Goal: Task Accomplishment & Management: Manage account settings

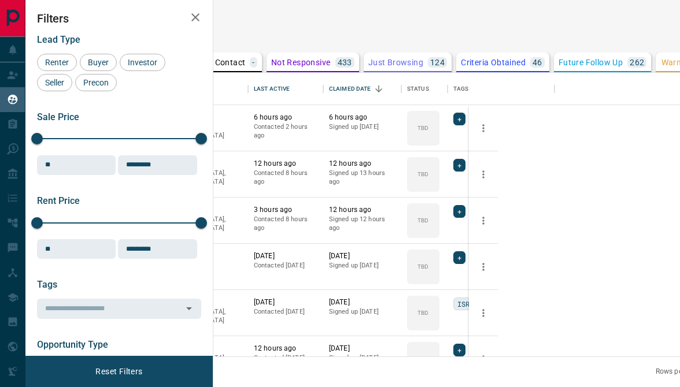
scroll to position [275, 443]
click at [64, 62] on span "Renter" at bounding box center [57, 62] width 32 height 9
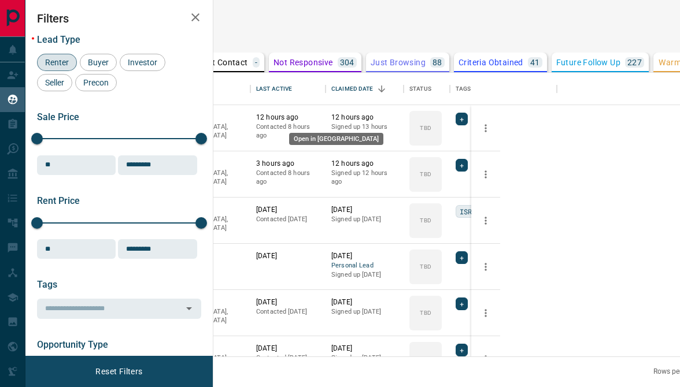
click at [149, 117] on icon "Open in New Tab" at bounding box center [144, 117] width 9 height 9
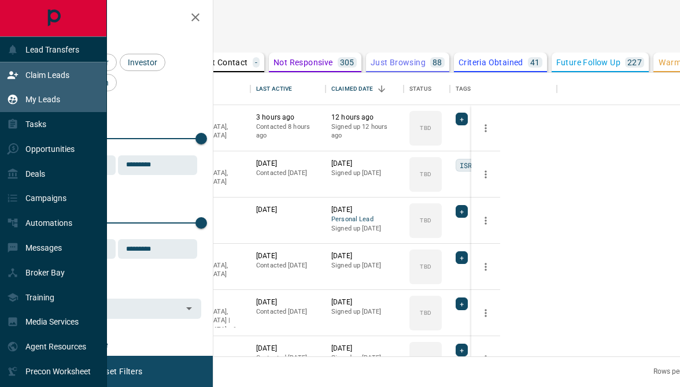
click at [14, 75] on icon at bounding box center [13, 75] width 12 height 12
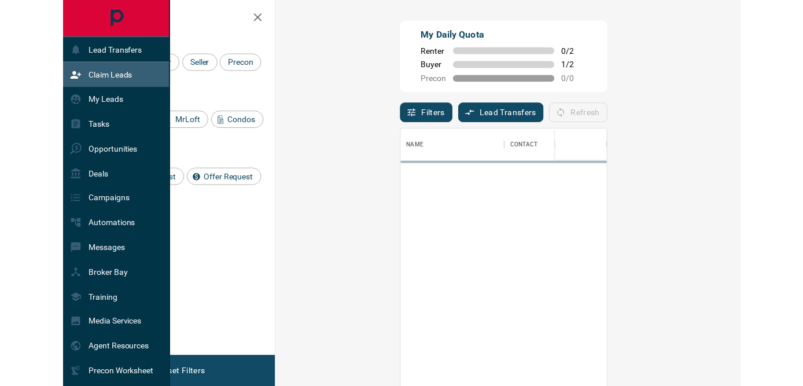
scroll to position [283, 424]
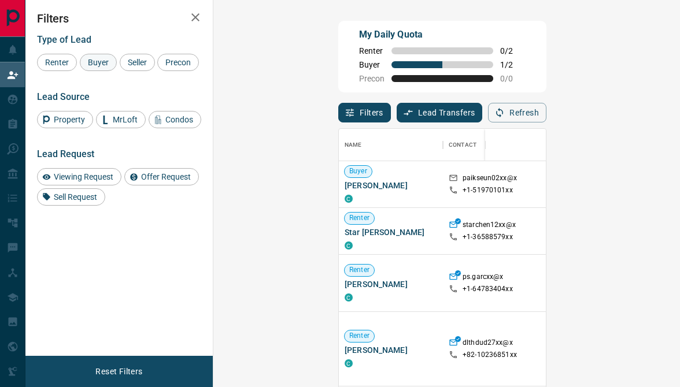
click at [93, 61] on span "Buyer" at bounding box center [98, 62] width 29 height 9
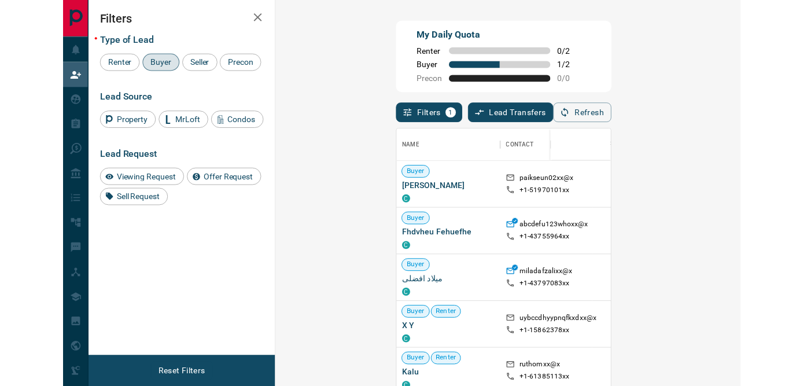
scroll to position [281, 556]
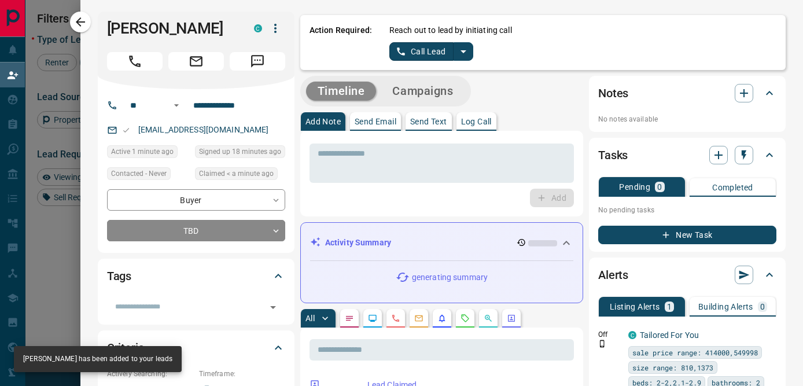
click at [466, 123] on p "Log Call" at bounding box center [476, 121] width 31 height 8
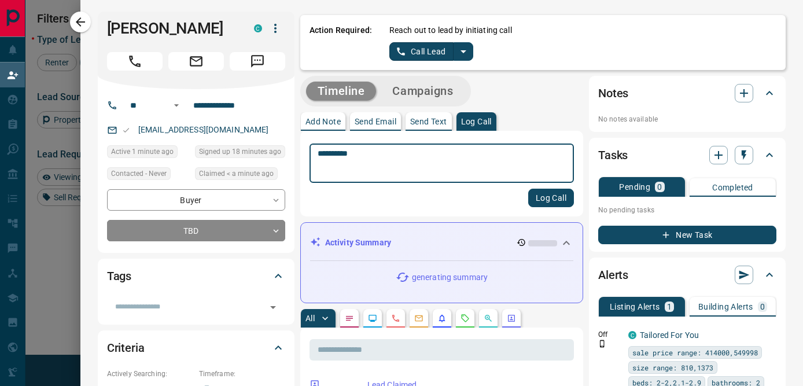
type textarea "**********"
click at [546, 197] on button "Log Call" at bounding box center [551, 197] width 46 height 19
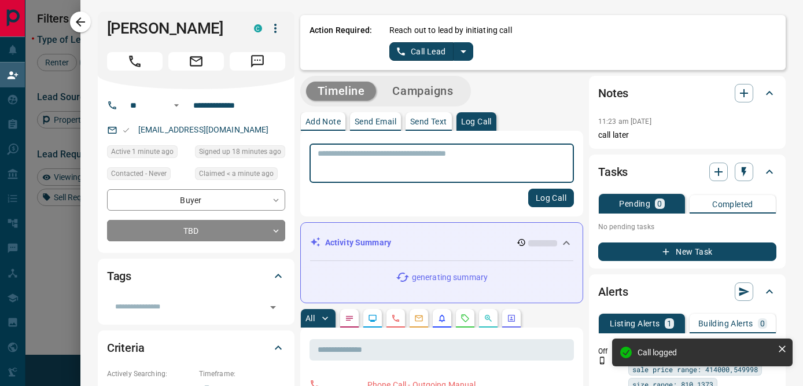
click at [84, 21] on icon "button" at bounding box center [80, 21] width 9 height 9
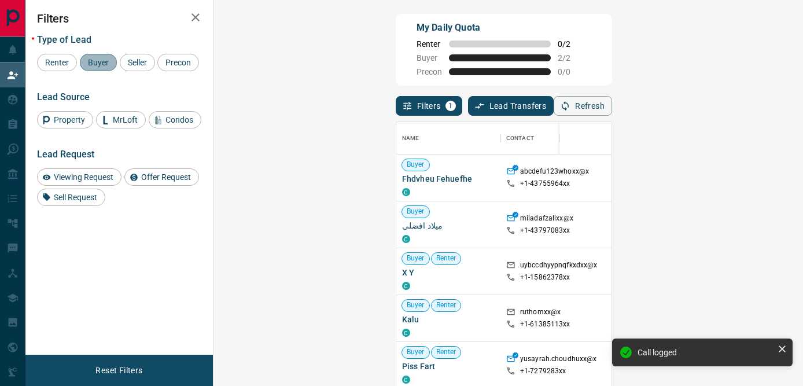
click at [93, 59] on span "Buyer" at bounding box center [98, 62] width 29 height 9
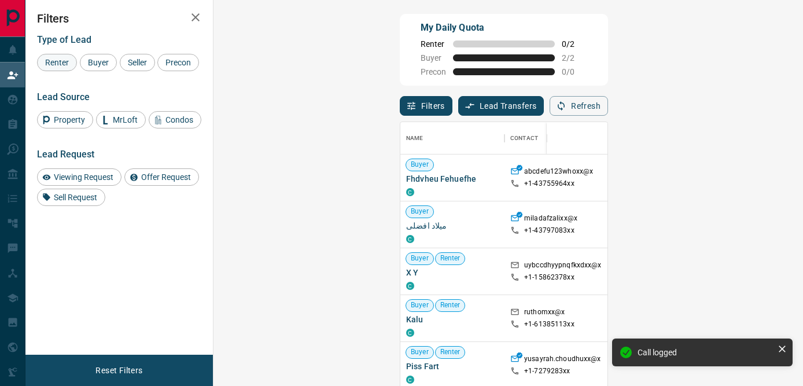
click at [53, 60] on span "Renter" at bounding box center [57, 62] width 32 height 9
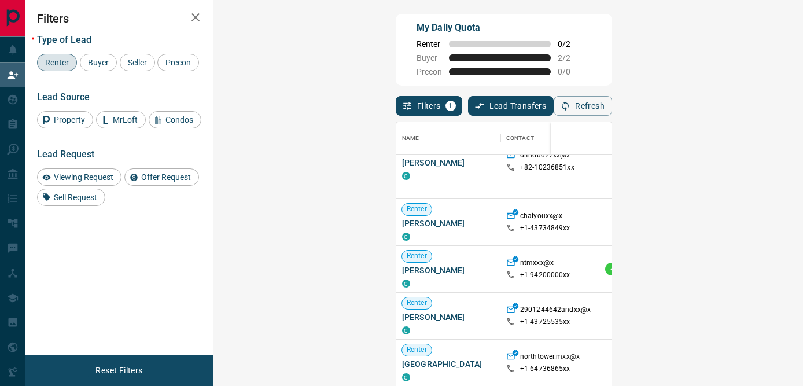
scroll to position [0, 0]
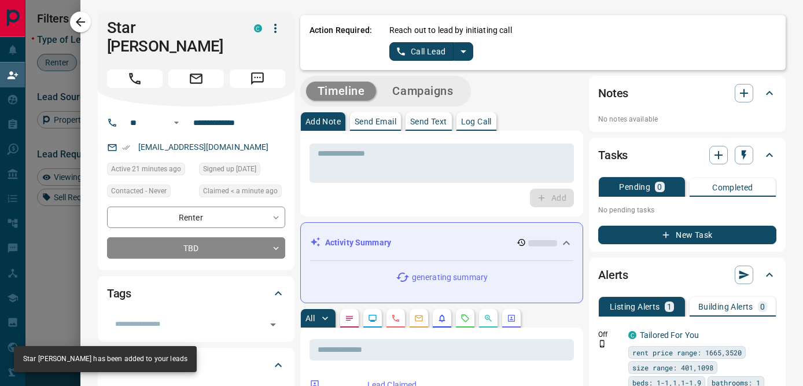
click at [474, 124] on p "Log Call" at bounding box center [476, 121] width 31 height 8
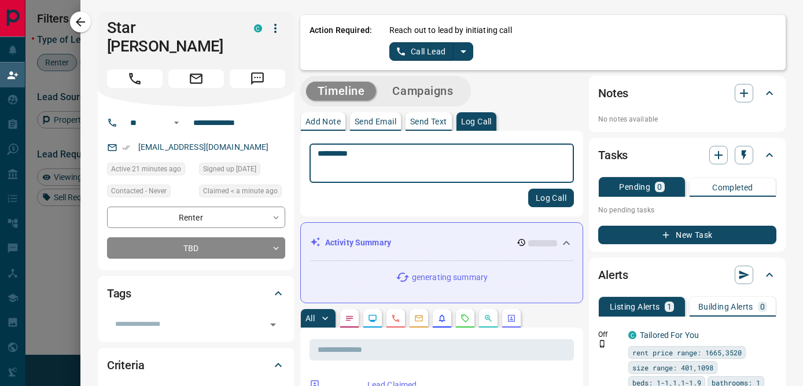
type textarea "**********"
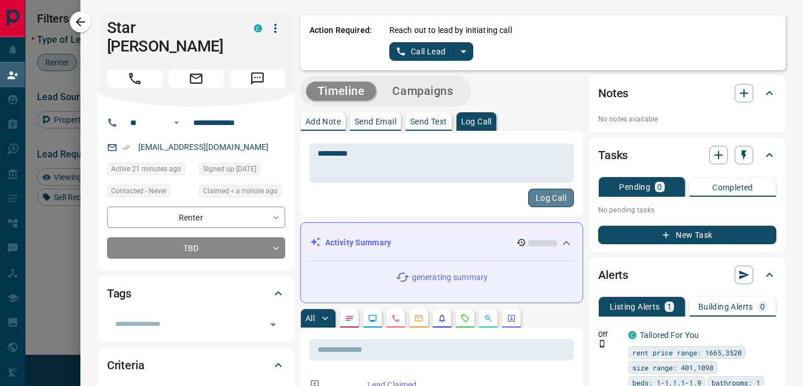
click at [550, 195] on button "Log Call" at bounding box center [551, 197] width 46 height 19
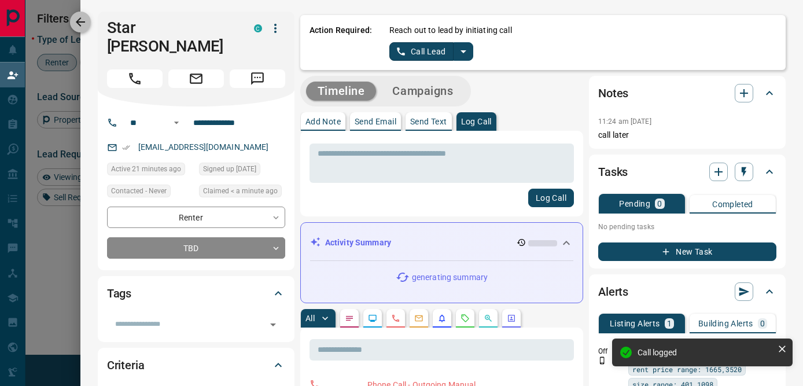
click at [81, 21] on icon "button" at bounding box center [80, 22] width 14 height 14
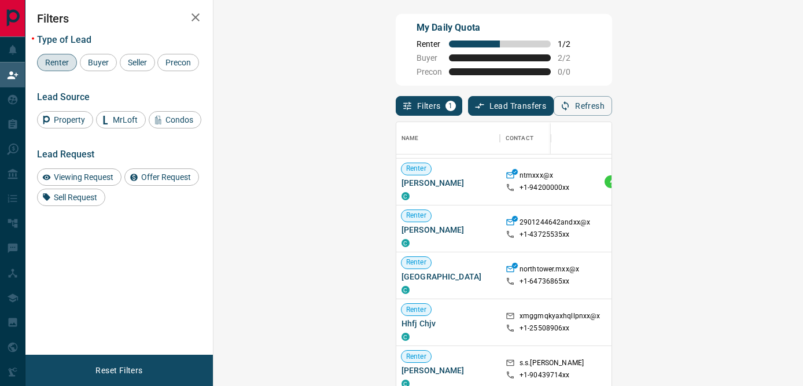
scroll to position [0, 1]
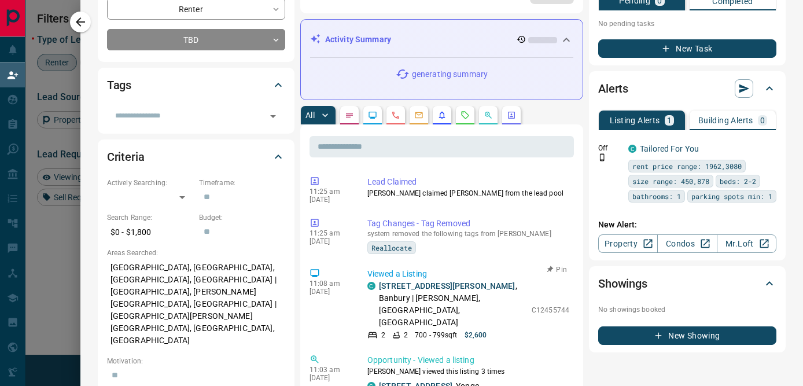
scroll to position [0, 0]
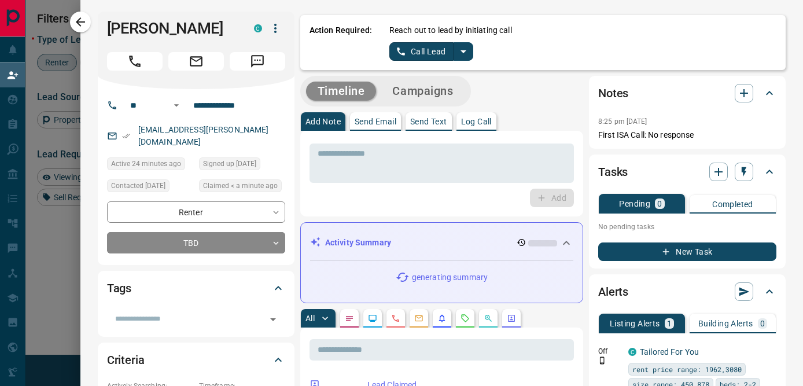
click at [478, 123] on p "Log Call" at bounding box center [476, 121] width 31 height 8
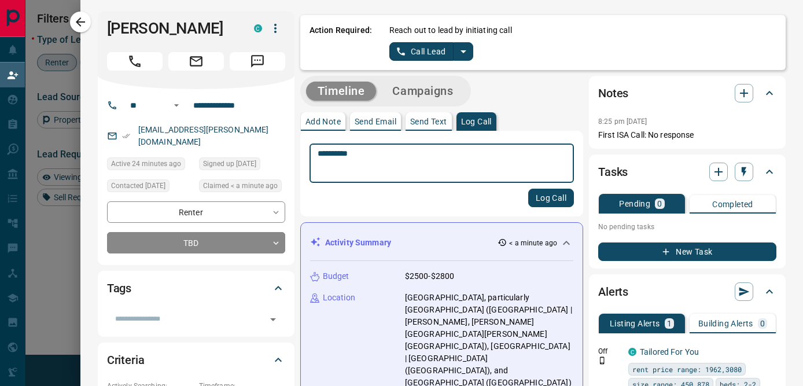
type textarea "**********"
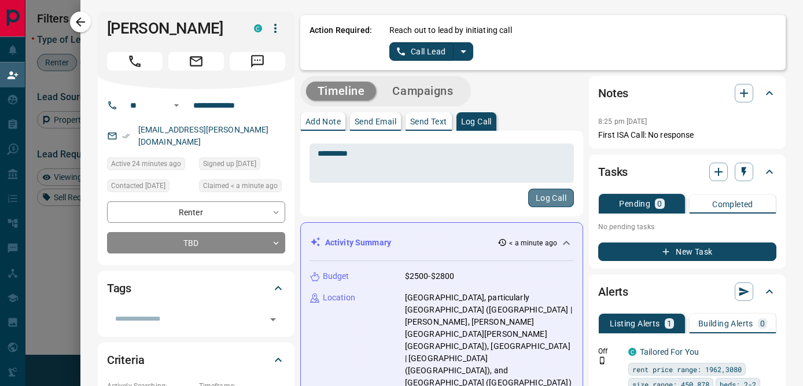
click at [546, 202] on button "Log Call" at bounding box center [551, 197] width 46 height 19
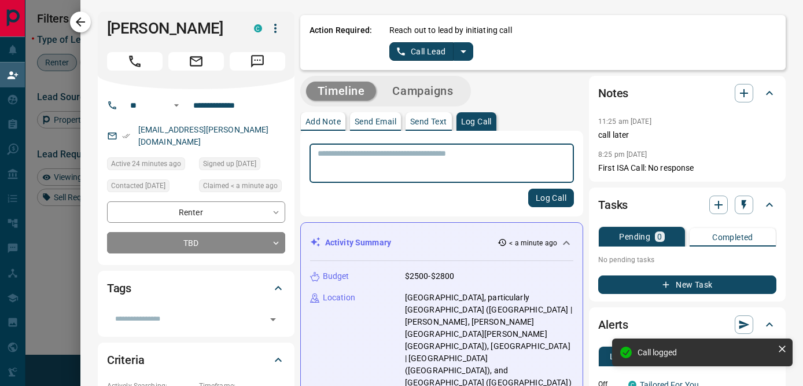
click at [83, 23] on icon "button" at bounding box center [80, 22] width 14 height 14
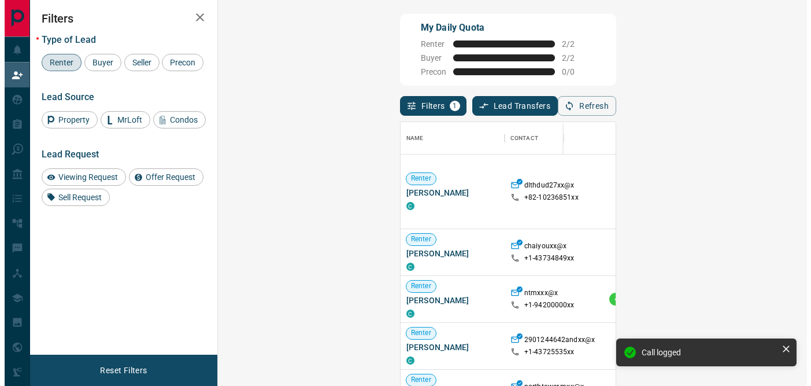
scroll to position [281, 556]
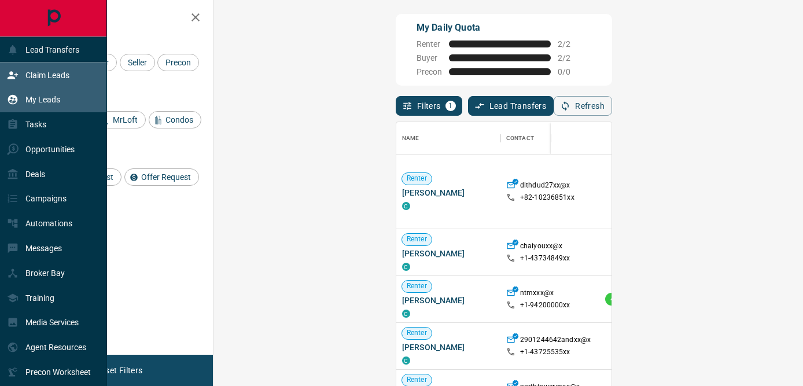
click at [36, 97] on p "My Leads" at bounding box center [42, 99] width 35 height 9
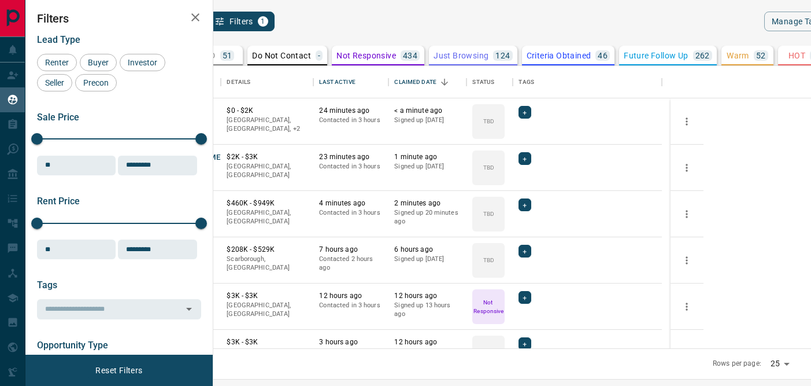
scroll to position [273, 584]
click at [234, 54] on div "TBD 51" at bounding box center [216, 55] width 35 height 10
click at [60, 60] on span "Renter" at bounding box center [57, 62] width 32 height 9
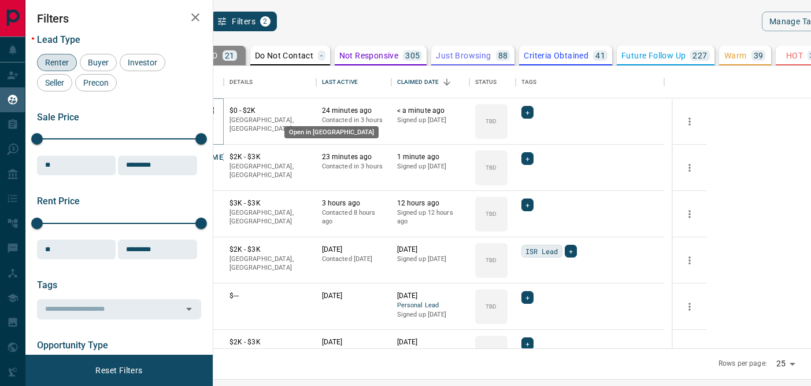
click at [215, 109] on icon "Open in New Tab" at bounding box center [210, 110] width 9 height 9
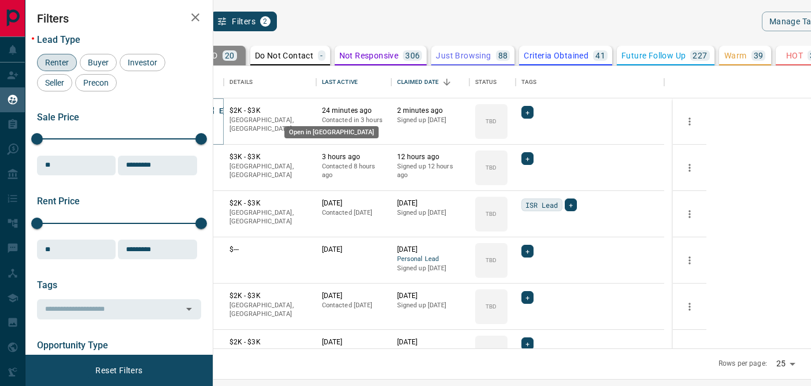
click at [215, 108] on icon "Open in New Tab" at bounding box center [210, 110] width 9 height 9
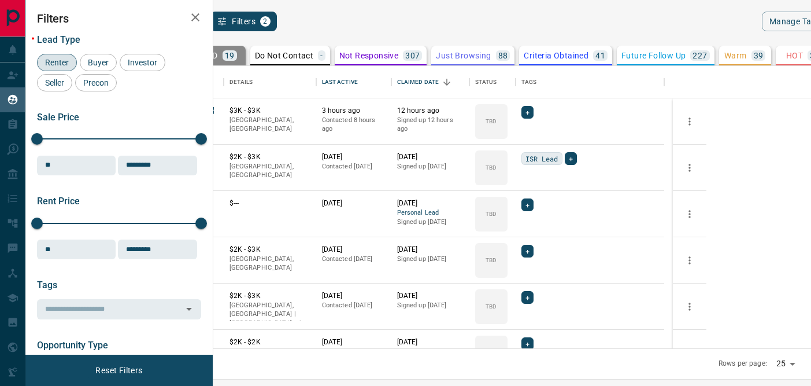
scroll to position [2, 0]
click at [201, 23] on icon "search button" at bounding box center [196, 21] width 10 height 10
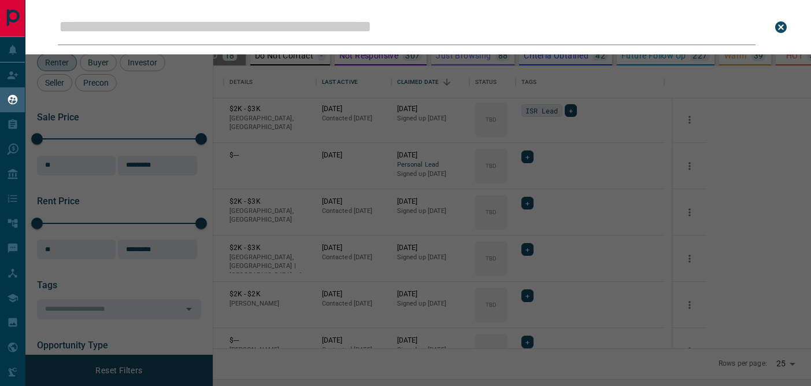
scroll to position [0, 0]
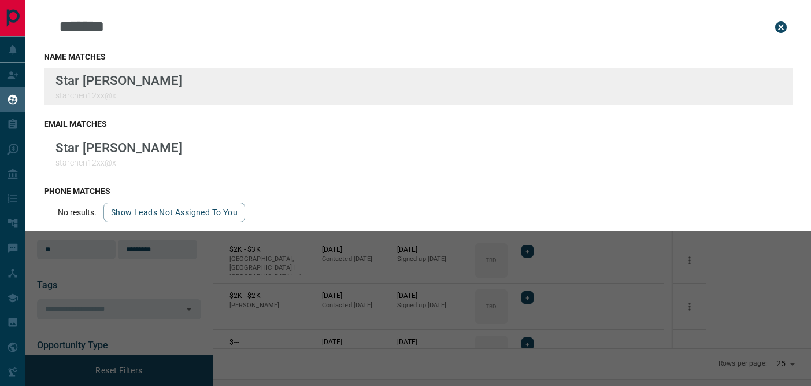
type input "*******"
click at [0, 0] on div "Lead Transfers Claim Leads My Leads Tasks Opportunities Deals Campaigns Automat…" at bounding box center [405, 185] width 811 height 371
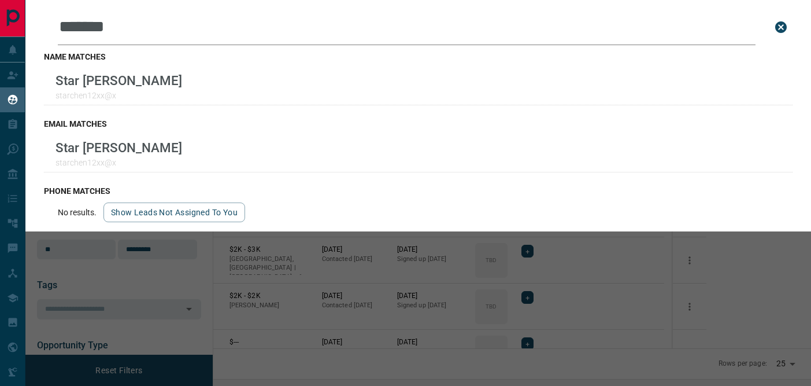
click at [179, 30] on input "*******" at bounding box center [407, 27] width 698 height 36
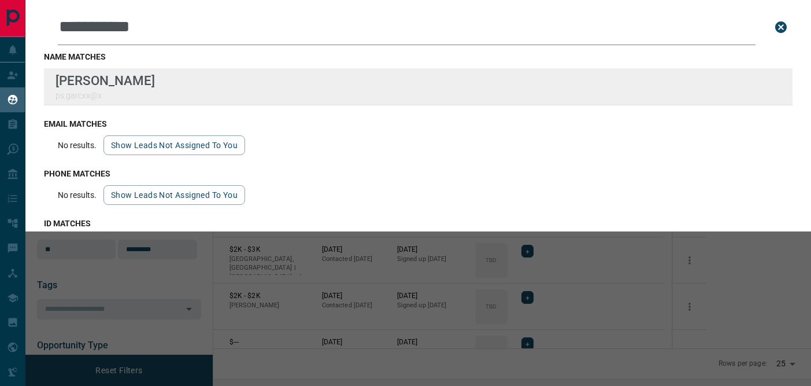
type input "**********"
click at [0, 0] on div "**********" at bounding box center [405, 185] width 811 height 371
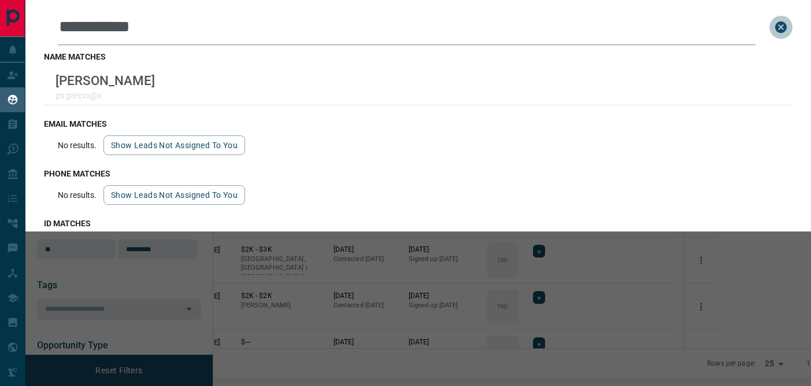
click at [679, 25] on icon "close search bar" at bounding box center [781, 27] width 14 height 14
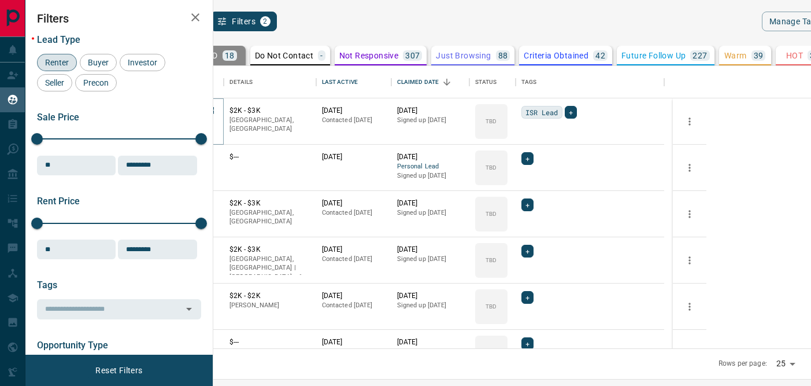
click at [215, 111] on icon "Open in New Tab" at bounding box center [210, 110] width 9 height 9
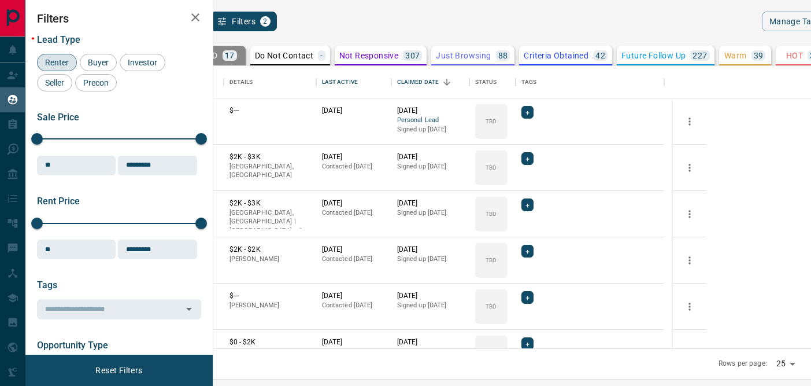
click at [203, 23] on icon "search button" at bounding box center [196, 21] width 14 height 14
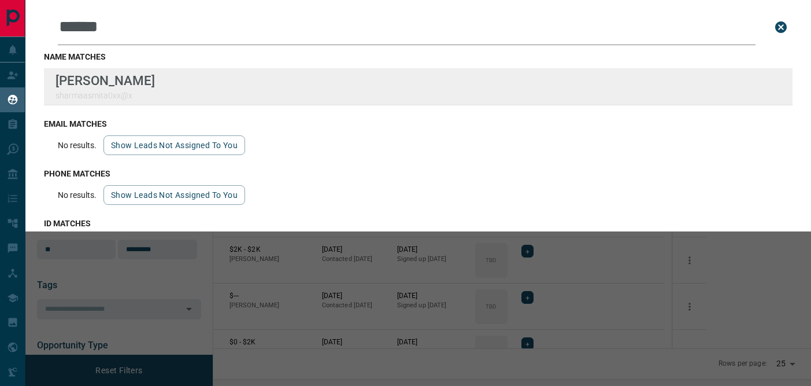
type input "******"
click at [0, 0] on div "Lead Transfers Claim Leads My Leads Tasks Opportunities Deals Campaigns Automat…" at bounding box center [405, 185] width 811 height 371
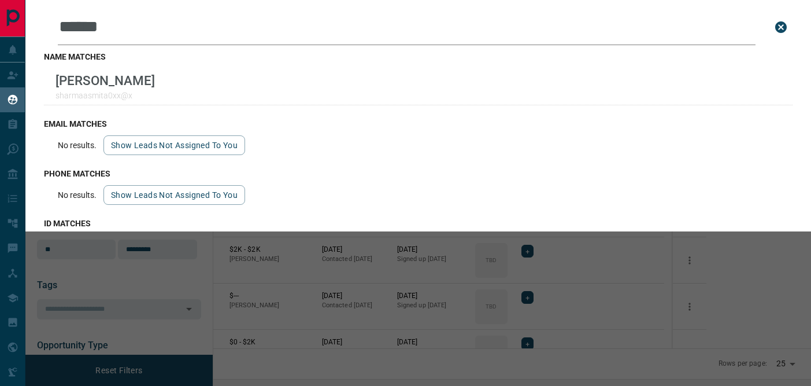
click at [679, 25] on icon "close search bar" at bounding box center [781, 27] width 12 height 12
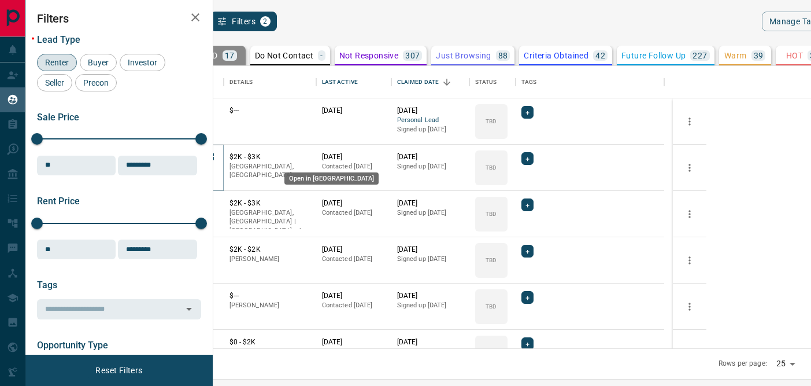
click at [215, 157] on icon "Open in New Tab" at bounding box center [210, 156] width 9 height 9
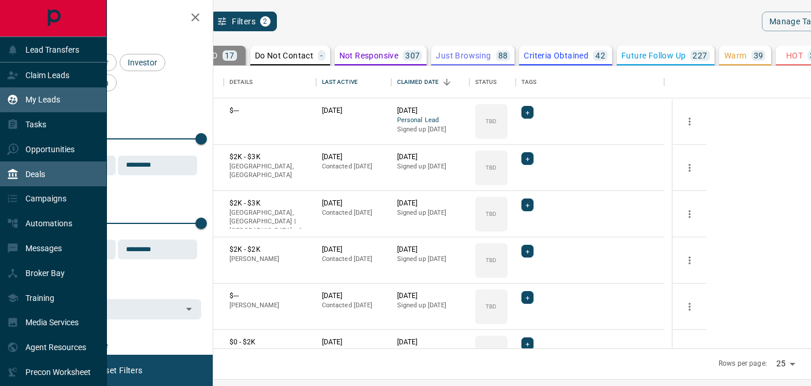
click at [33, 171] on p "Deals" at bounding box center [35, 173] width 20 height 9
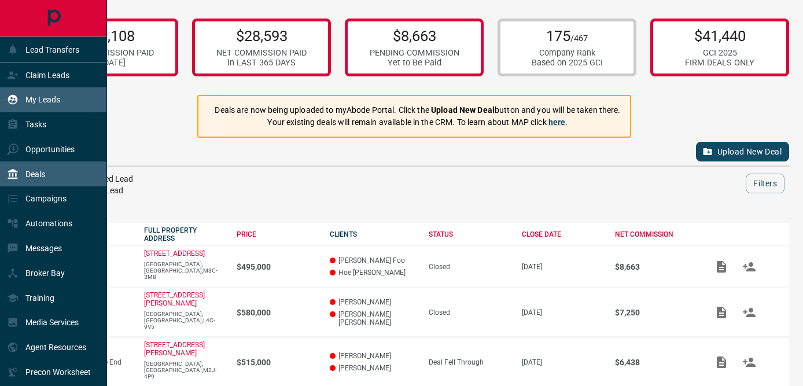
click at [21, 105] on div "My Leads" at bounding box center [33, 99] width 53 height 19
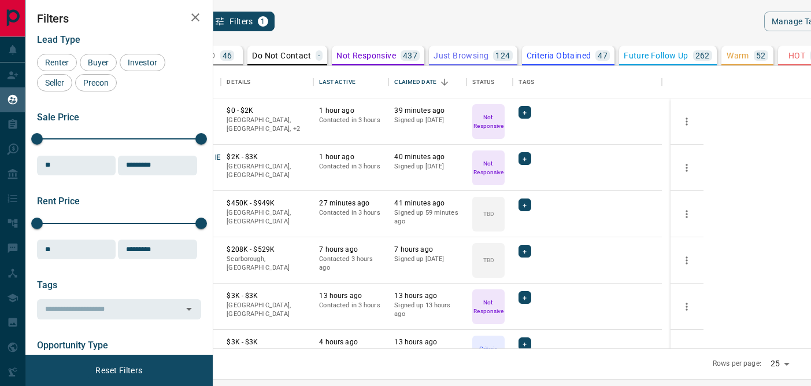
scroll to position [273, 584]
click at [215, 55] on p "TBD" at bounding box center [207, 55] width 16 height 8
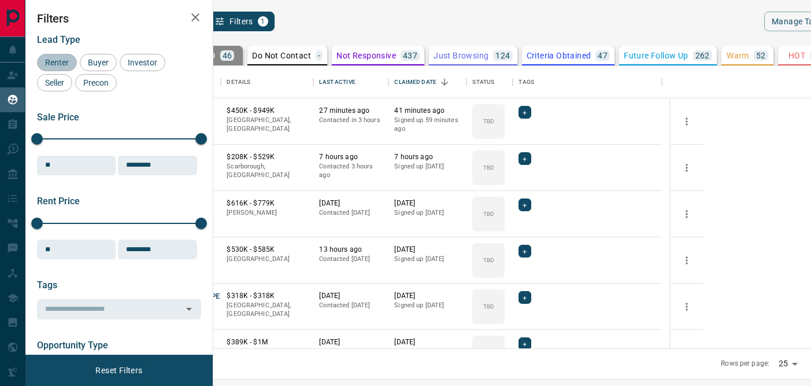
click at [53, 62] on span "Renter" at bounding box center [57, 62] width 32 height 9
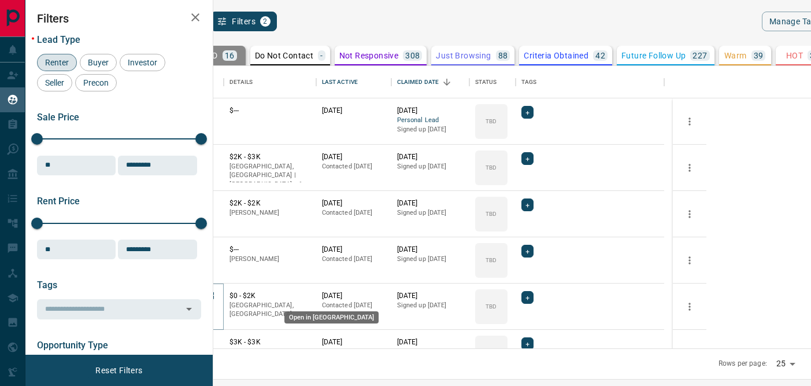
click at [215, 294] on icon "Open in New Tab" at bounding box center [210, 295] width 9 height 9
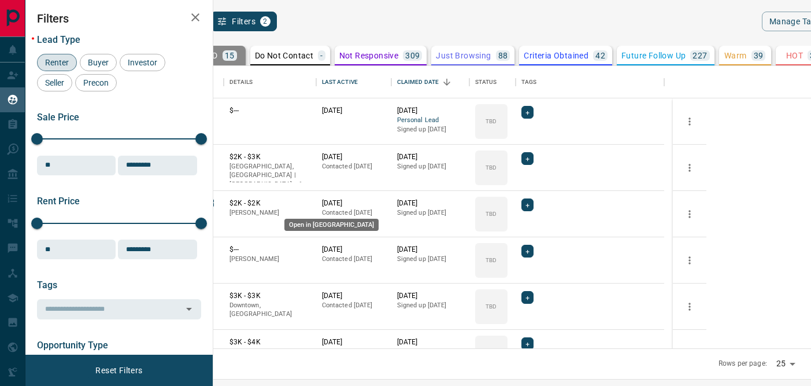
click at [215, 203] on icon "Open in New Tab" at bounding box center [210, 202] width 9 height 9
click at [215, 204] on icon "Open in New Tab" at bounding box center [210, 202] width 9 height 9
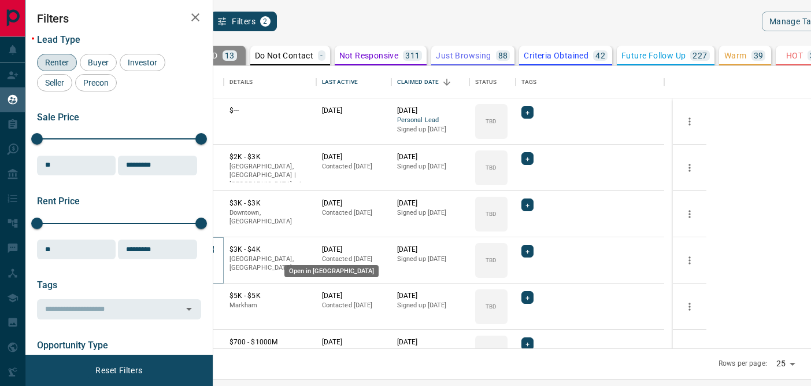
click at [215, 249] on icon "Open in New Tab" at bounding box center [210, 249] width 9 height 9
click at [203, 25] on icon "search button" at bounding box center [196, 21] width 14 height 14
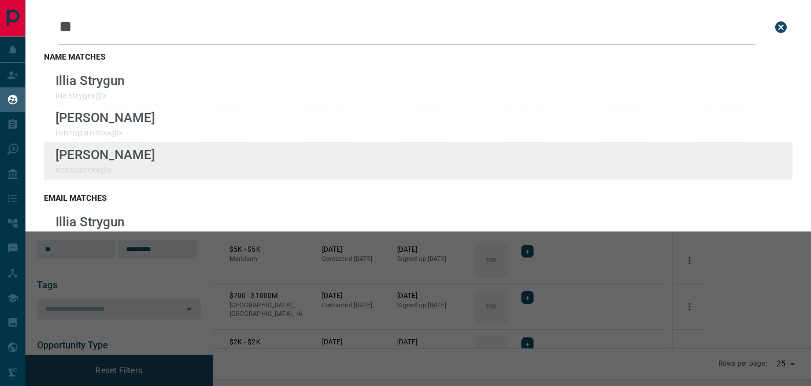
type input "**"
click at [0, 0] on div "Lead Transfers Claim Leads My Leads Tasks Opportunities Deals Campaigns Automat…" at bounding box center [405, 185] width 811 height 371
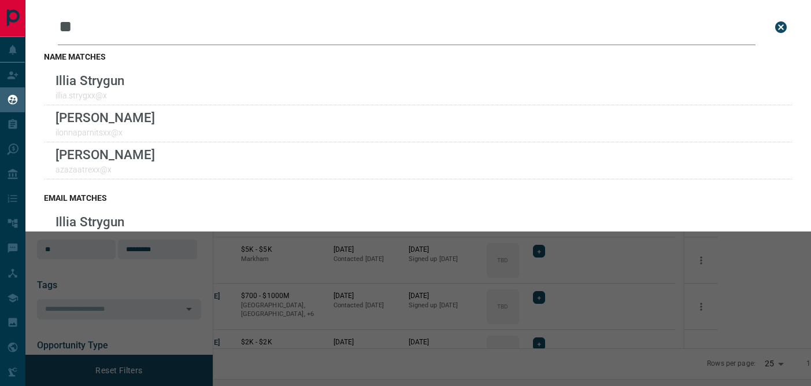
click at [679, 26] on icon "close search bar" at bounding box center [781, 27] width 14 height 14
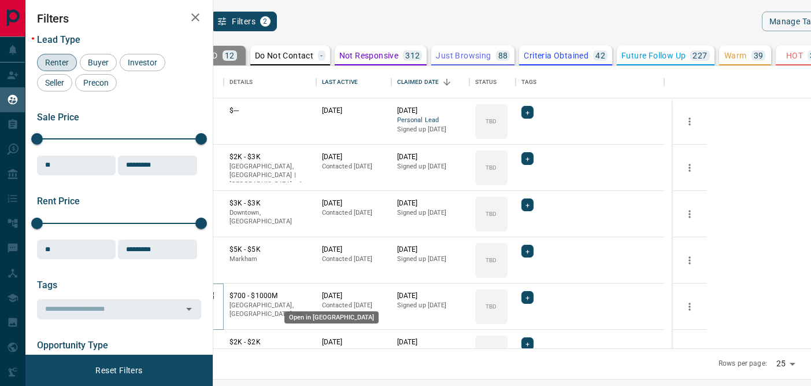
click at [215, 294] on icon "Open in New Tab" at bounding box center [210, 295] width 9 height 9
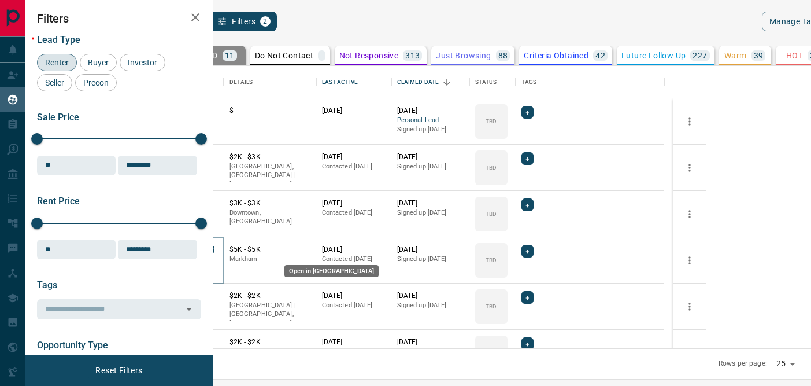
click at [215, 250] on icon "Open in New Tab" at bounding box center [210, 249] width 9 height 9
click at [214, 248] on icon "Open in New Tab" at bounding box center [210, 249] width 7 height 7
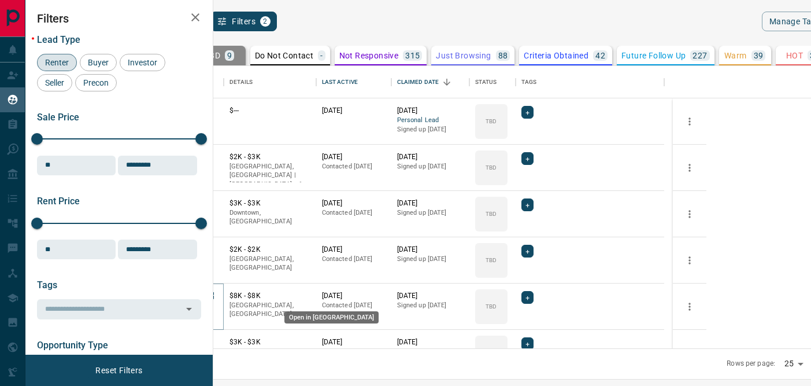
click at [215, 294] on icon "Open in New Tab" at bounding box center [210, 295] width 9 height 9
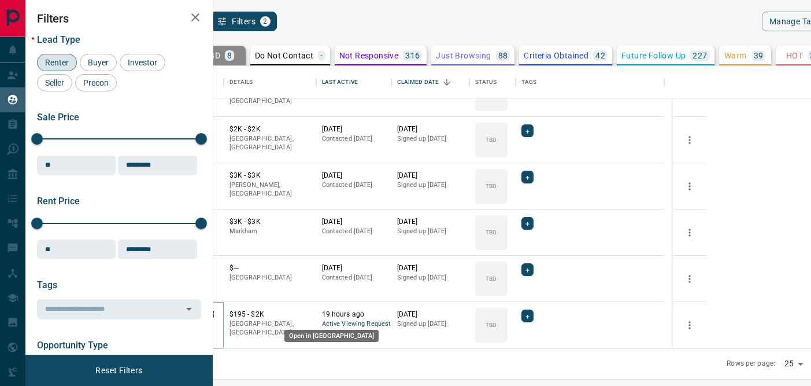
click at [214, 312] on icon "Open in New Tab" at bounding box center [210, 313] width 7 height 7
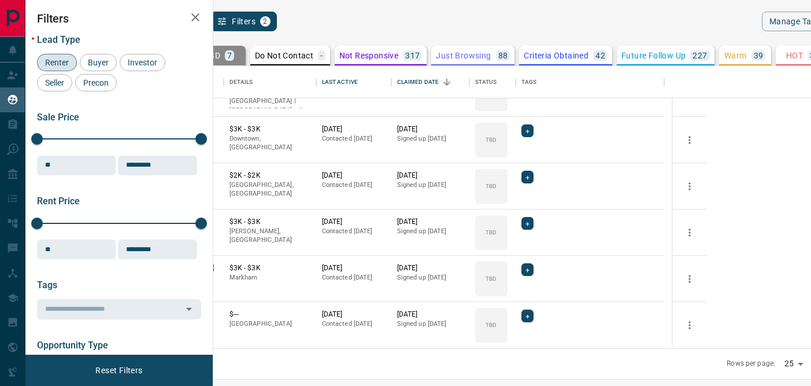
scroll to position [74, 0]
click at [214, 310] on icon "Open in New Tab" at bounding box center [210, 313] width 7 height 7
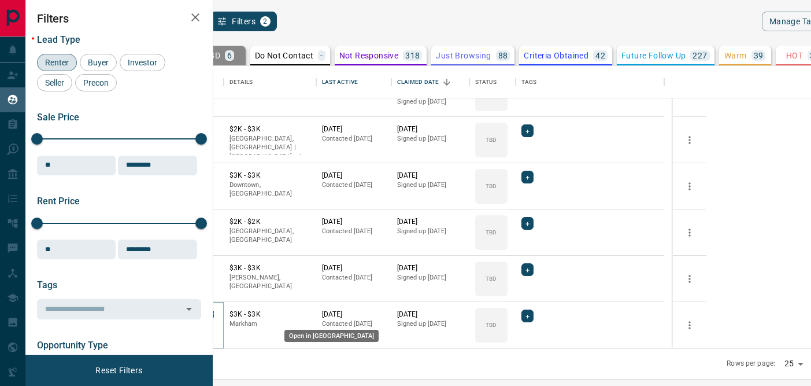
click at [215, 313] on icon "Open in New Tab" at bounding box center [210, 313] width 9 height 9
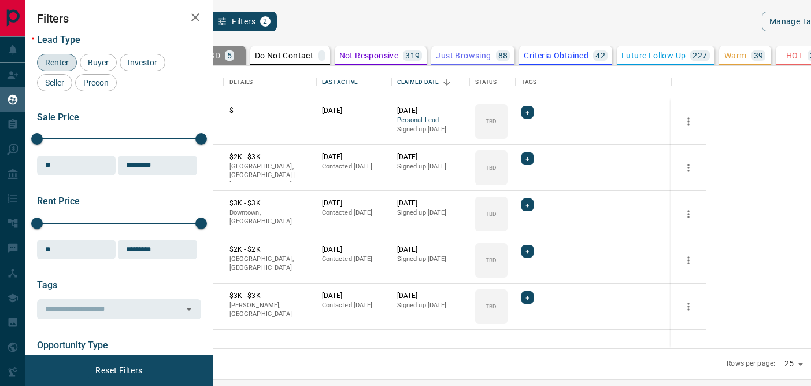
scroll to position [0, 0]
click at [215, 295] on icon "Open in New Tab" at bounding box center [210, 295] width 9 height 9
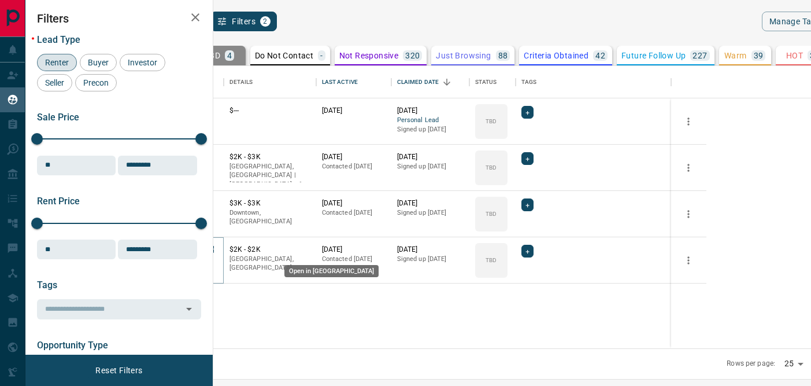
click at [215, 250] on icon "Open in New Tab" at bounding box center [210, 249] width 9 height 9
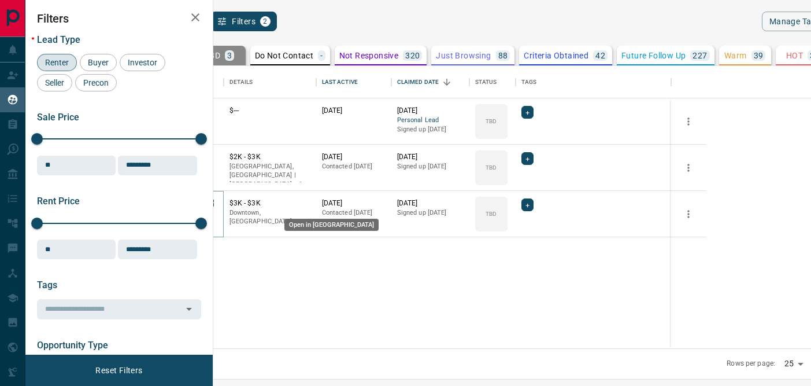
click at [215, 202] on icon "Open in New Tab" at bounding box center [210, 202] width 9 height 9
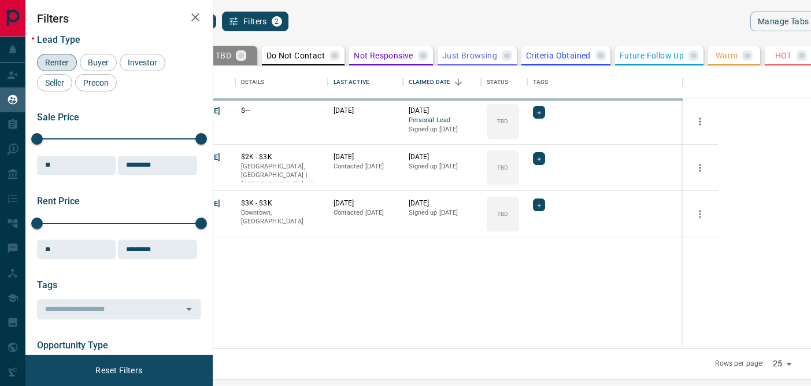
click at [215, 27] on icon "search button" at bounding box center [208, 21] width 14 height 14
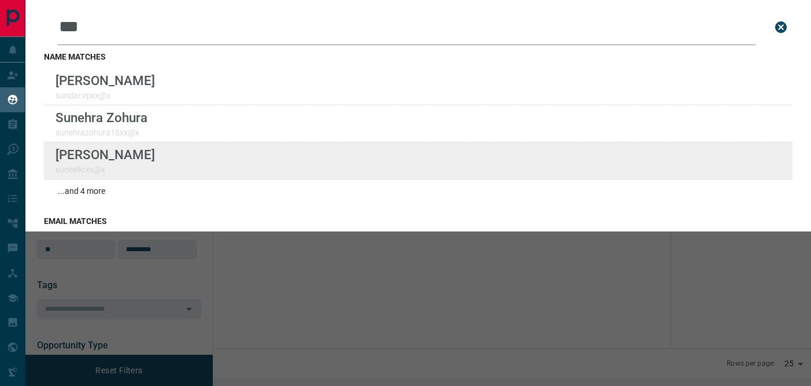
type input "***"
click at [0, 0] on div "Lead Transfers Claim Leads My Leads Tasks Opportunities Deals Campaigns Automat…" at bounding box center [405, 185] width 811 height 371
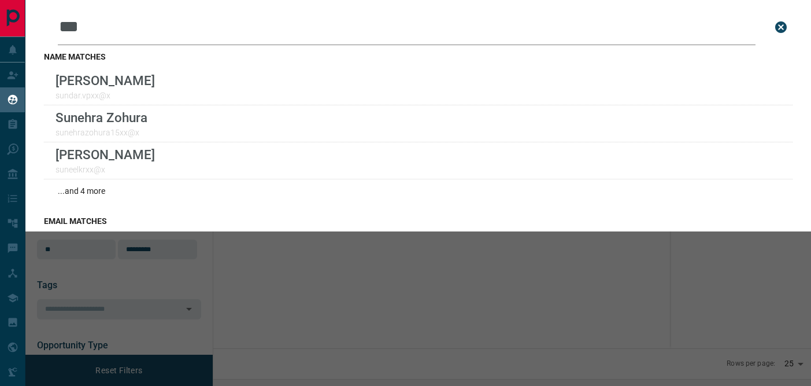
click at [679, 25] on icon "close search bar" at bounding box center [781, 27] width 12 height 12
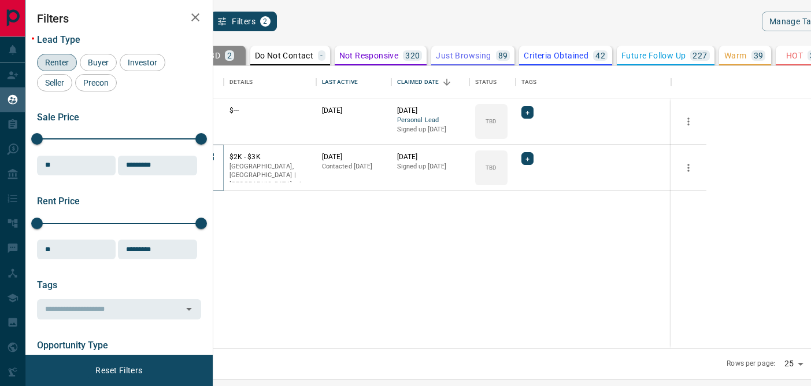
click at [214, 157] on icon "Open in New Tab" at bounding box center [210, 156] width 7 height 7
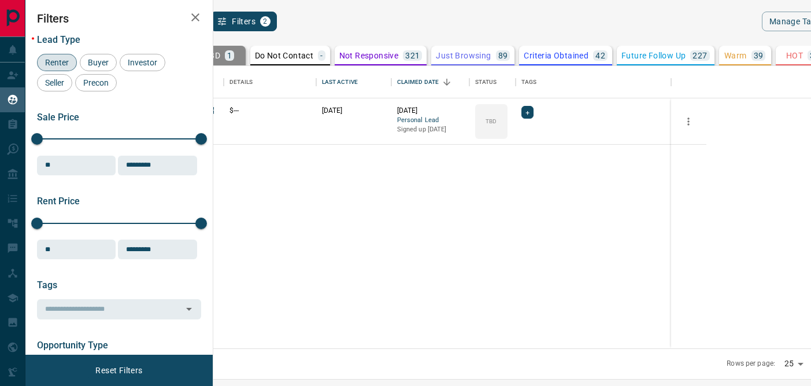
click at [215, 110] on icon "Open in New Tab" at bounding box center [210, 110] width 9 height 9
click at [57, 61] on span "Renter" at bounding box center [57, 62] width 32 height 9
